Goal: Information Seeking & Learning: Learn about a topic

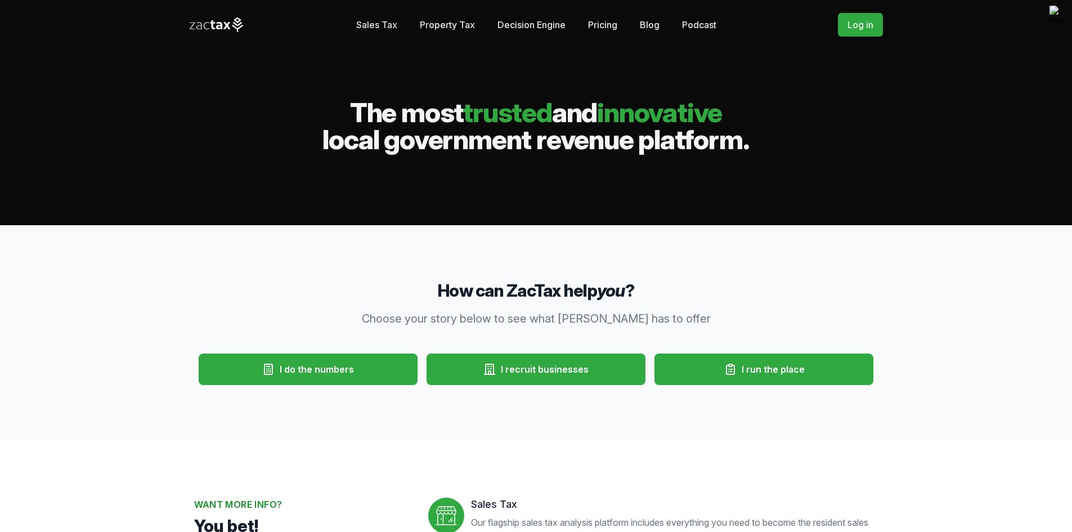
scroll to position [169, 0]
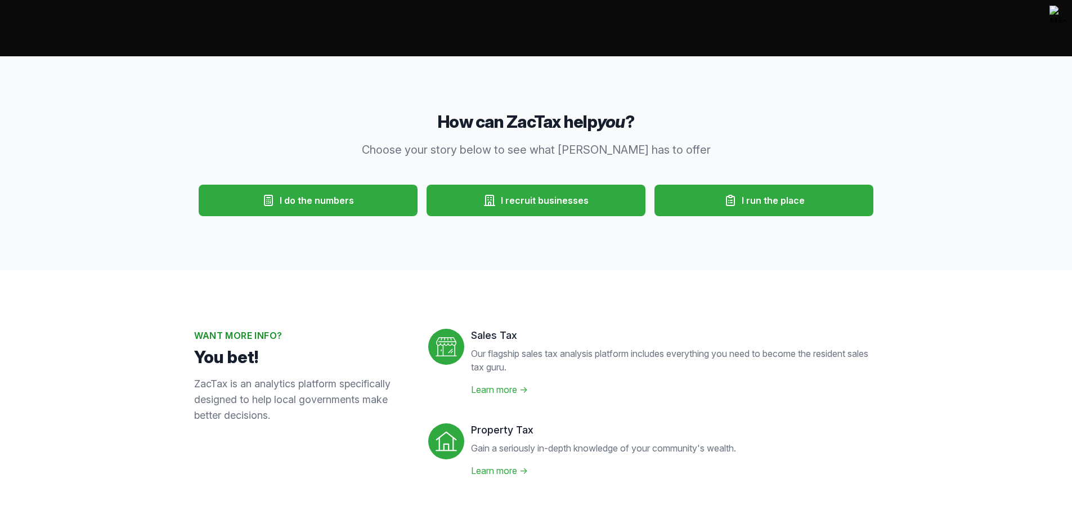
click at [487, 393] on link "Learn more →" at bounding box center [499, 389] width 57 height 11
click at [493, 391] on link "Learn more →" at bounding box center [499, 389] width 57 height 11
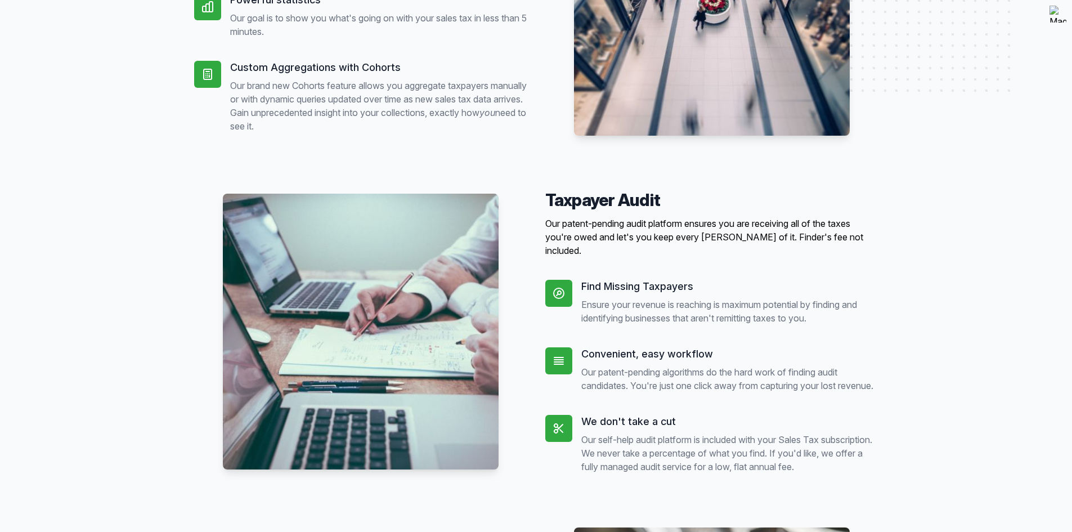
scroll to position [676, 0]
